Goal: Find specific fact

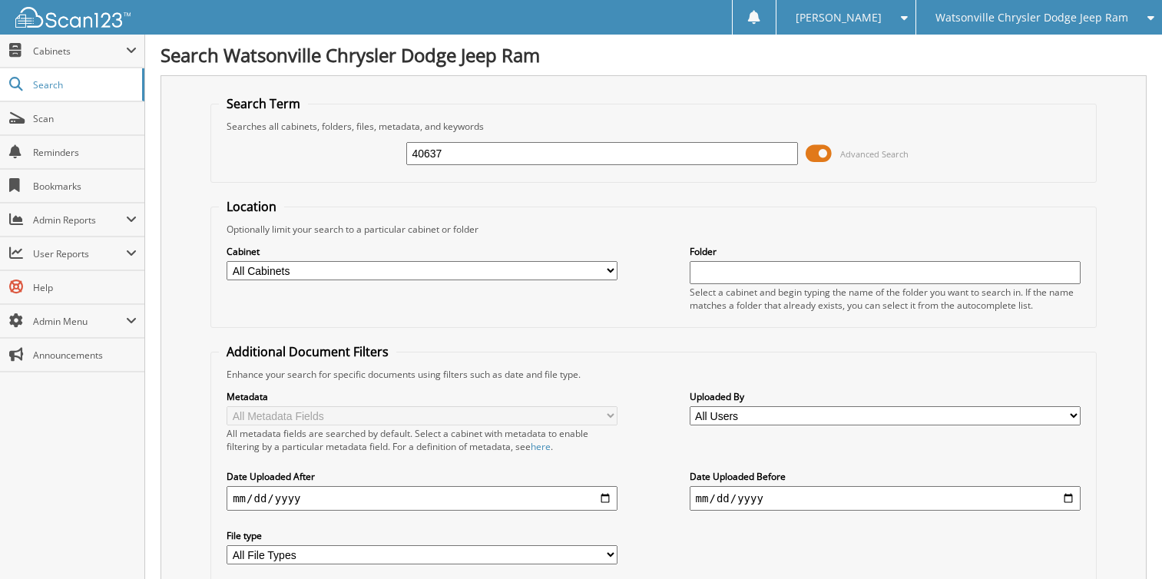
scroll to position [384, 0]
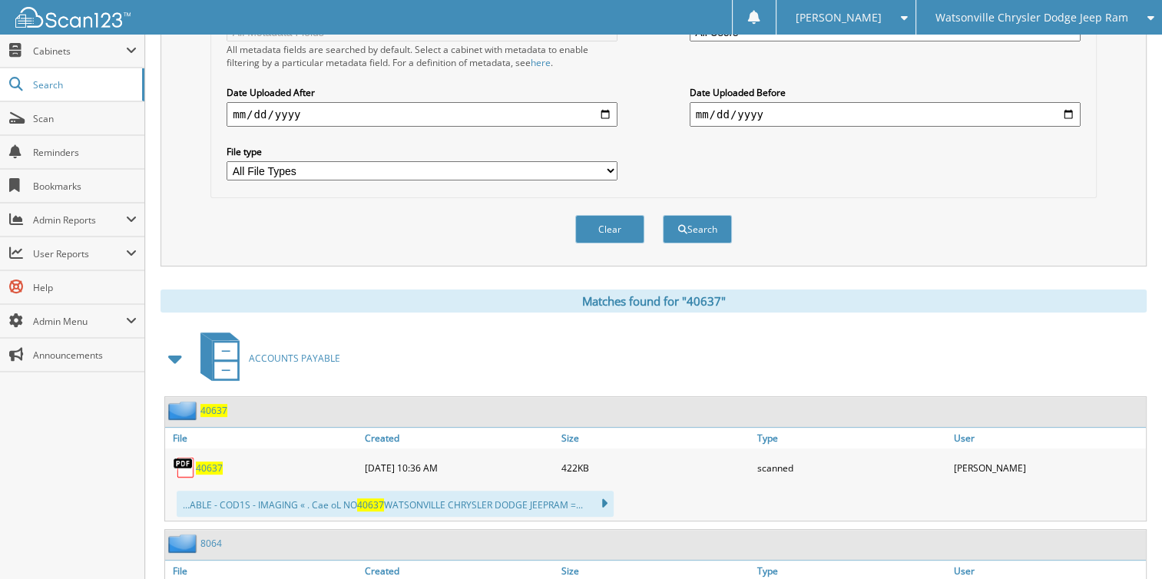
drag, startPoint x: 0, startPoint y: 0, endPoint x: 986, endPoint y: 26, distance: 986.2
click at [986, 26] on div "Watsonville Chrysler Dodge Jeep Ram" at bounding box center [1039, 17] width 230 height 35
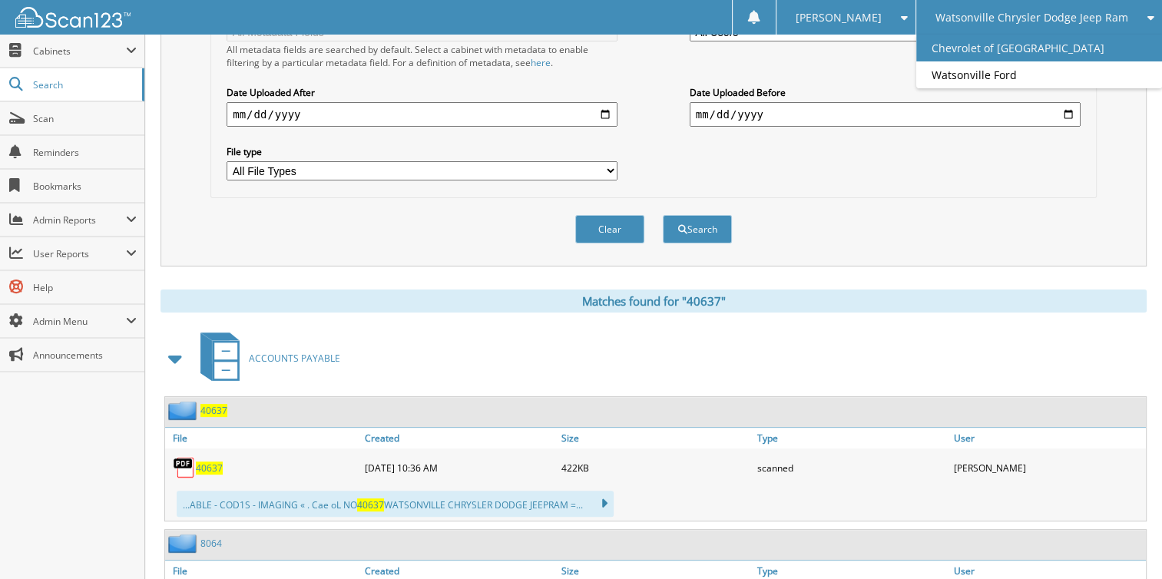
click at [966, 49] on link "Chevrolet of [GEOGRAPHIC_DATA]" at bounding box center [1039, 48] width 246 height 27
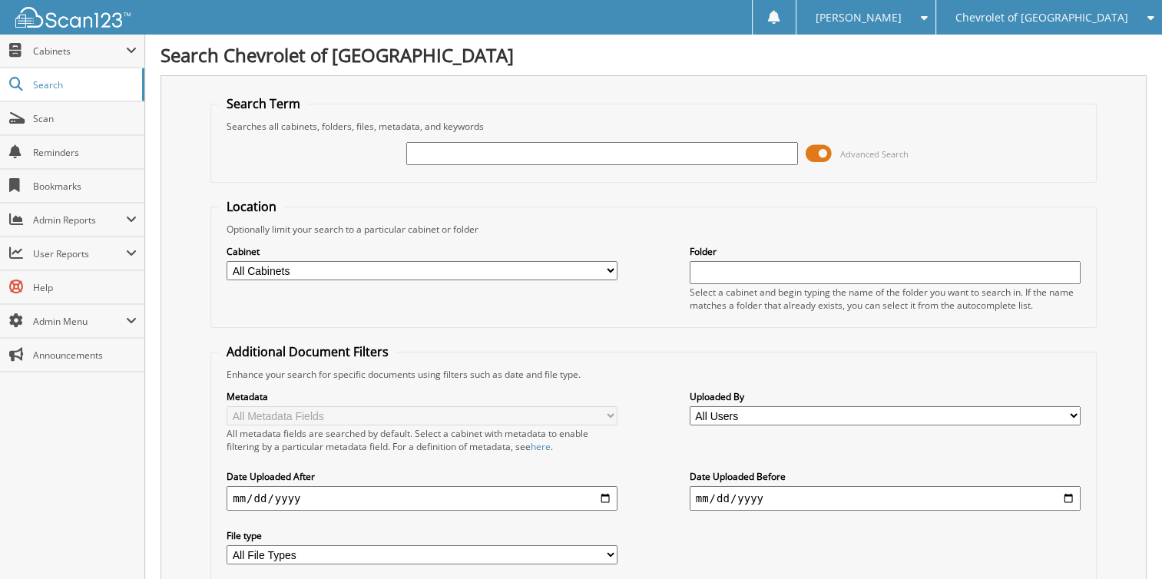
click at [465, 163] on input "text" at bounding box center [601, 153] width 391 height 23
type input "79156"
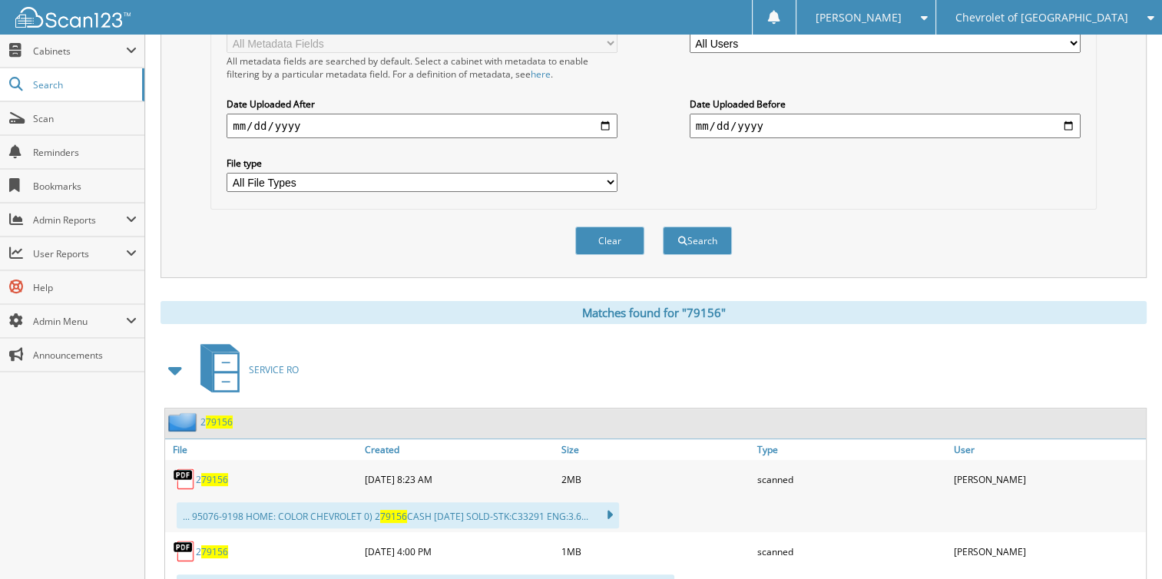
scroll to position [384, 0]
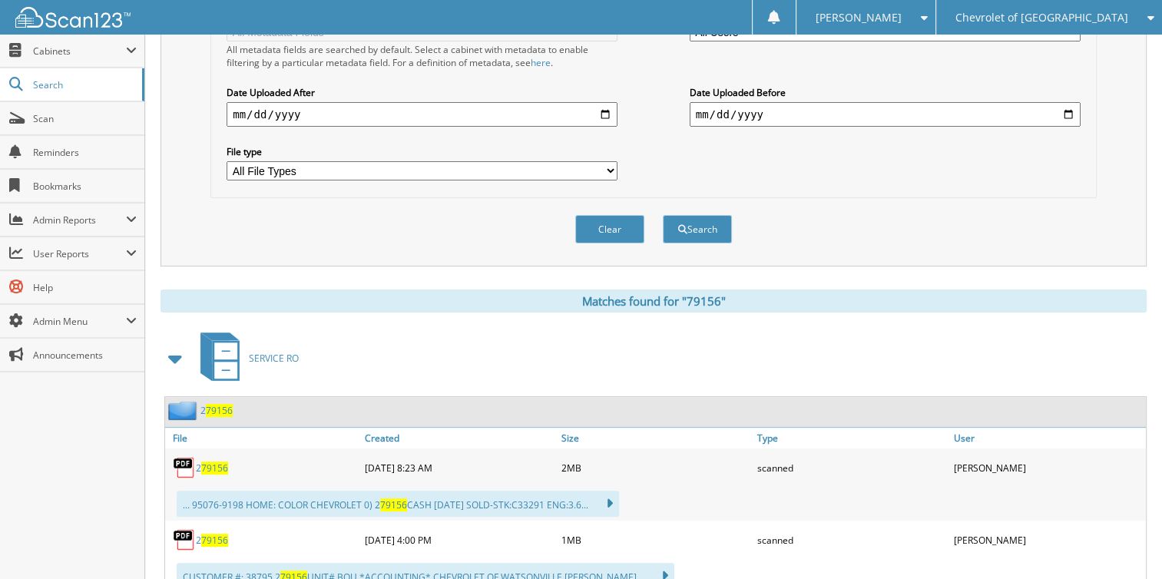
click at [174, 345] on span at bounding box center [175, 359] width 21 height 28
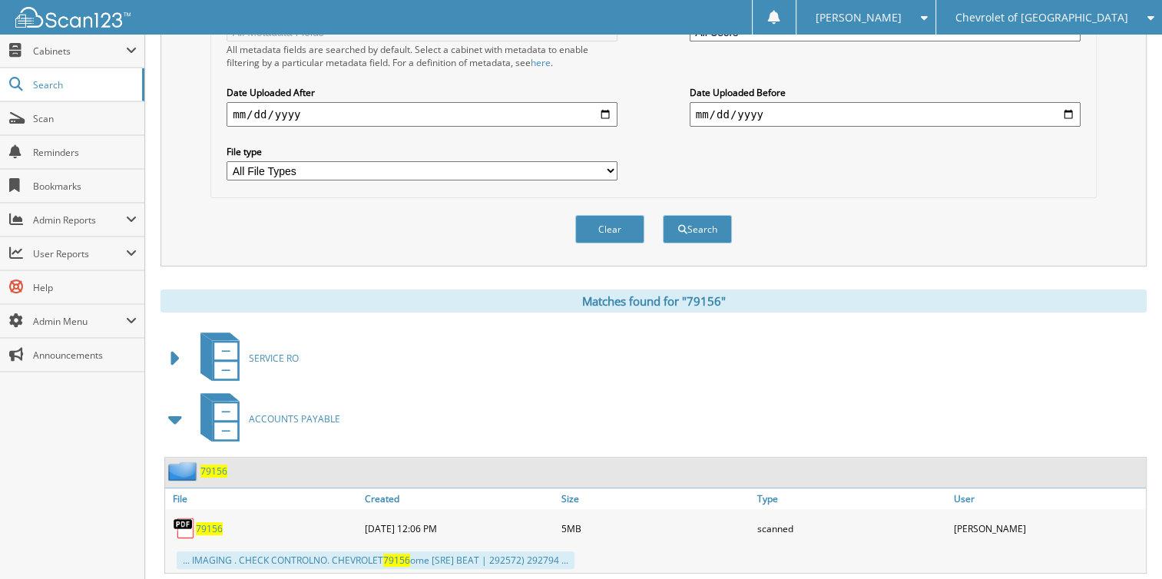
click at [203, 522] on span "79156" at bounding box center [209, 528] width 27 height 13
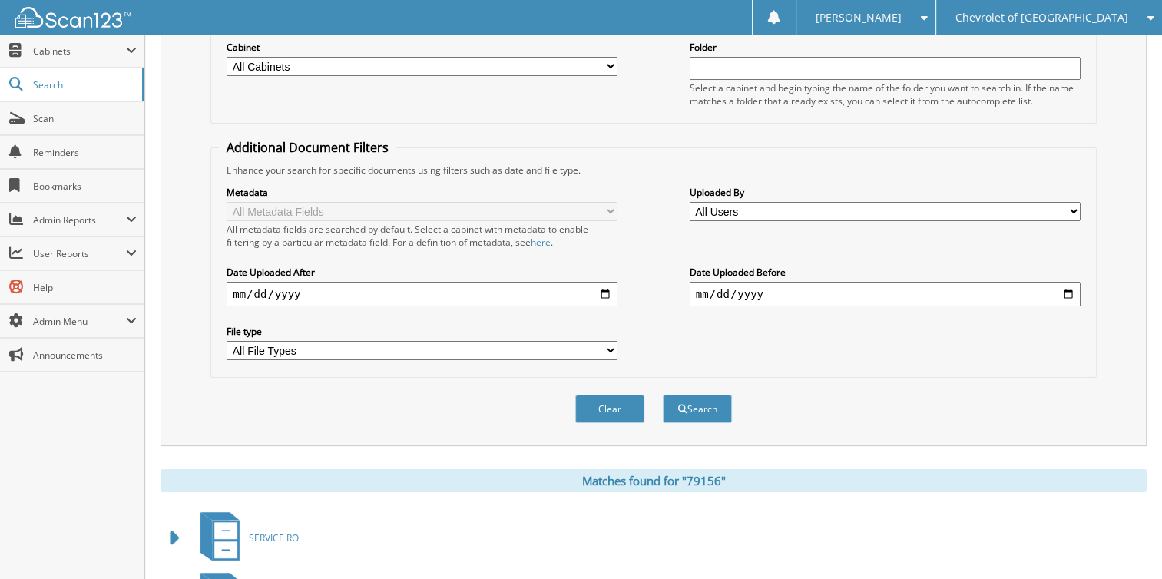
scroll to position [77, 0]
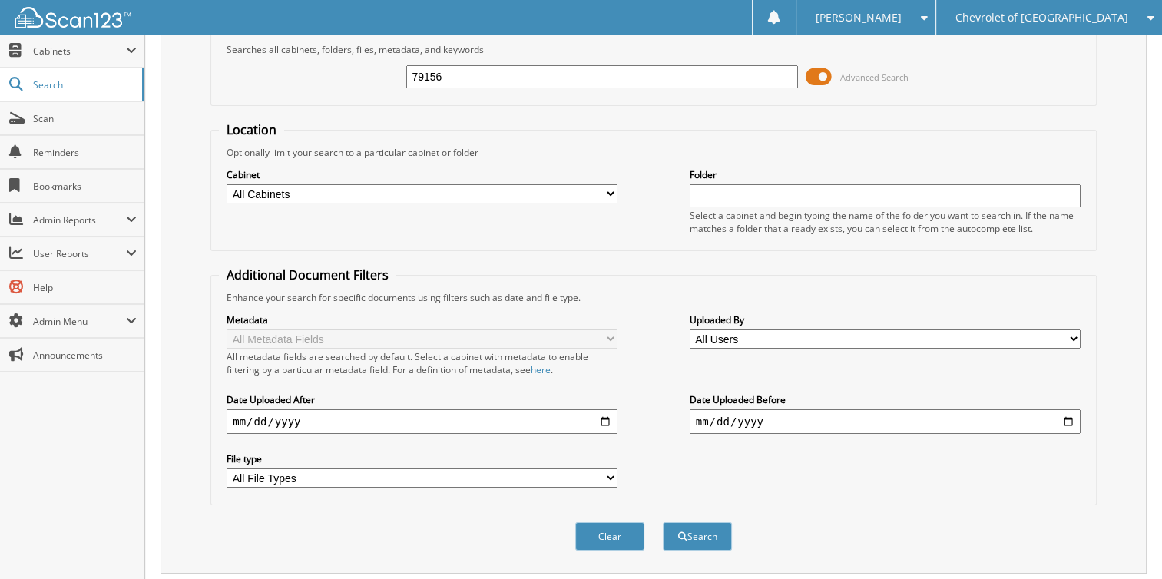
drag, startPoint x: 445, startPoint y: 75, endPoint x: 349, endPoint y: 75, distance: 96.0
click at [358, 75] on div "79156 Advanced Search" at bounding box center [653, 76] width 869 height 41
type input "78804"
click at [663, 522] on button "Search" at bounding box center [697, 536] width 69 height 28
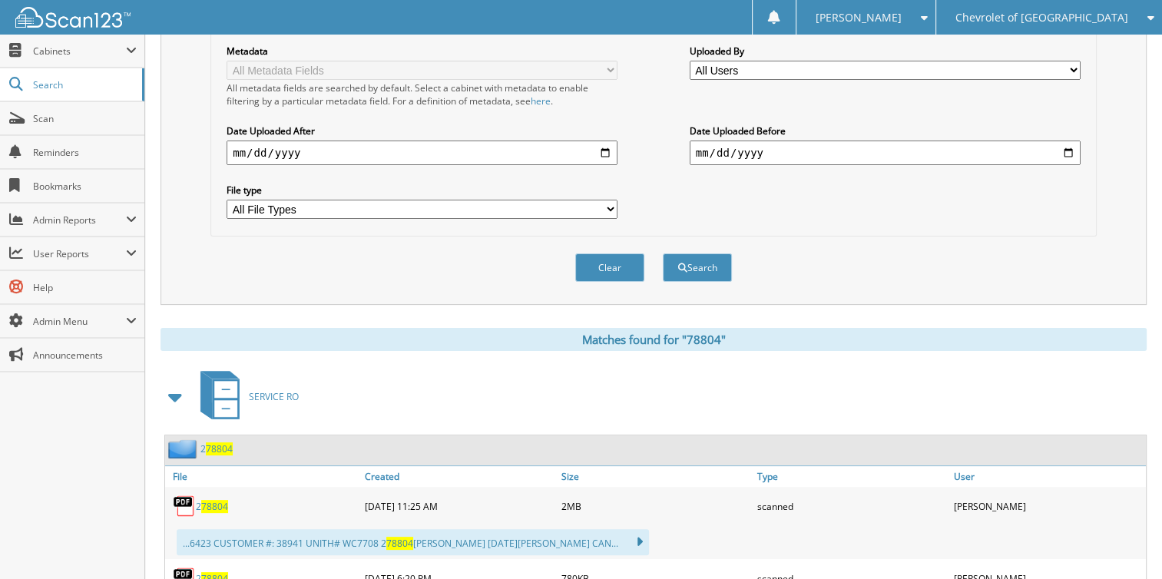
scroll to position [461, 0]
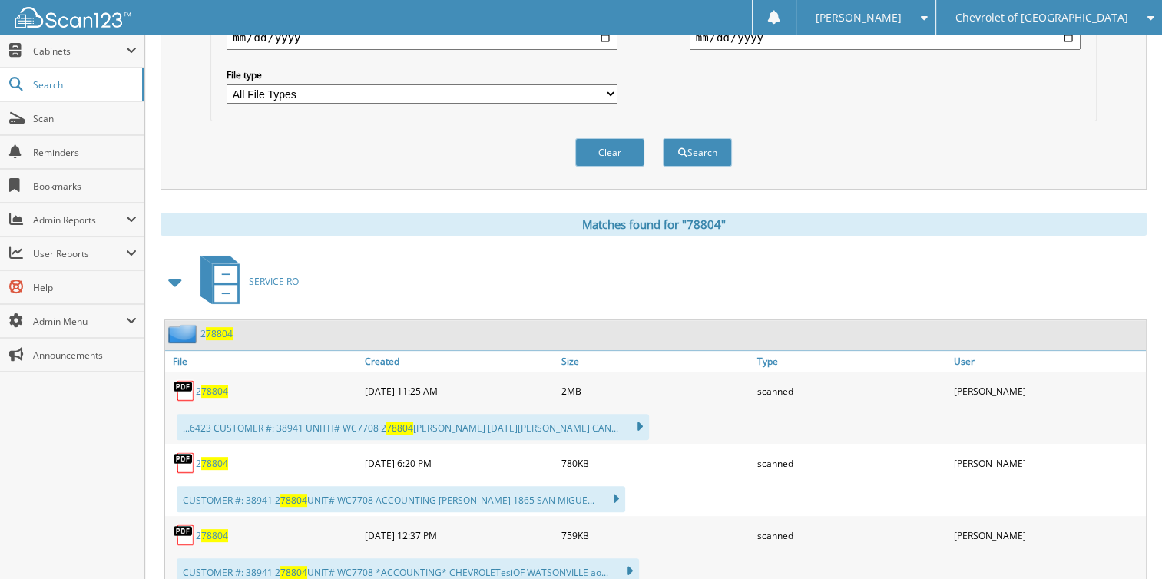
click at [171, 269] on span at bounding box center [175, 282] width 21 height 28
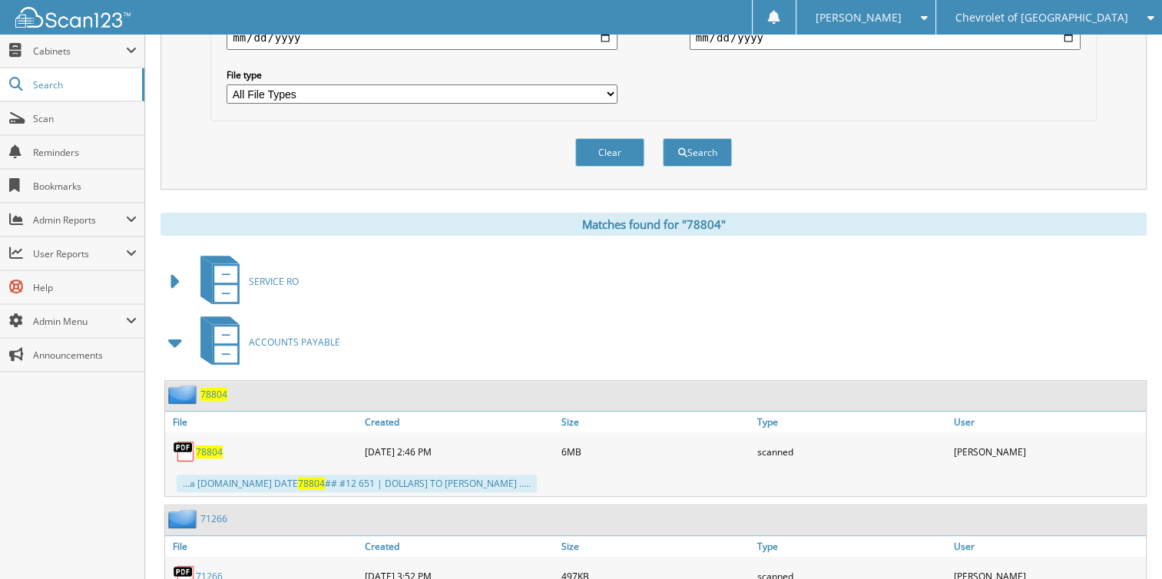
click at [209, 445] on span "78804" at bounding box center [209, 451] width 27 height 13
